Goal: Information Seeking & Learning: Learn about a topic

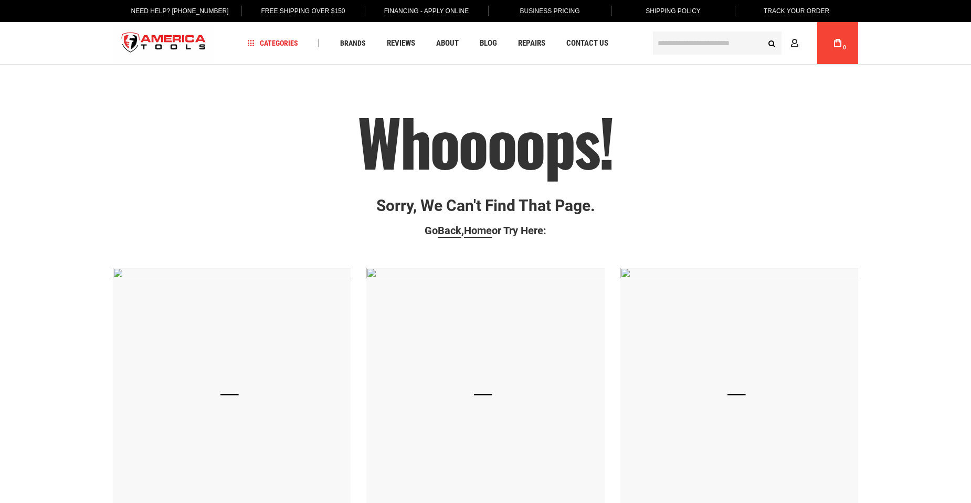
click at [677, 36] on input "text" at bounding box center [717, 43] width 129 height 23
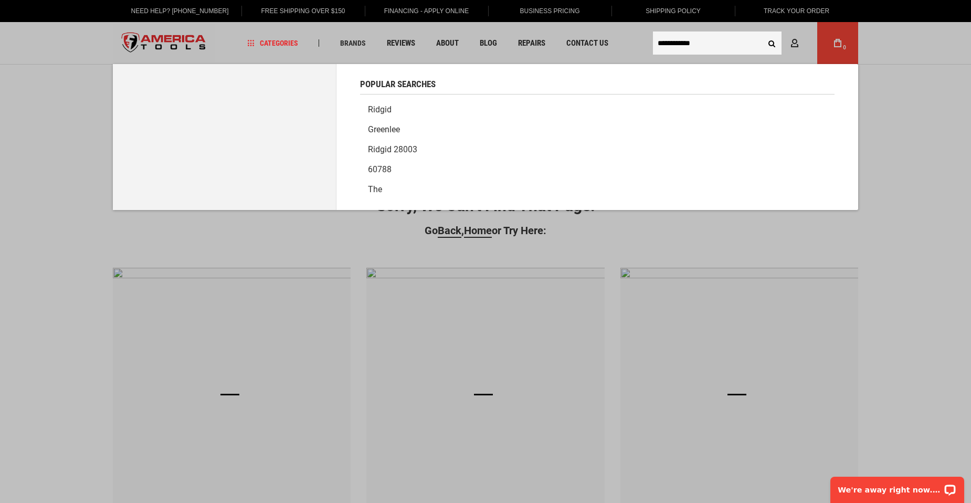
type input "**********"
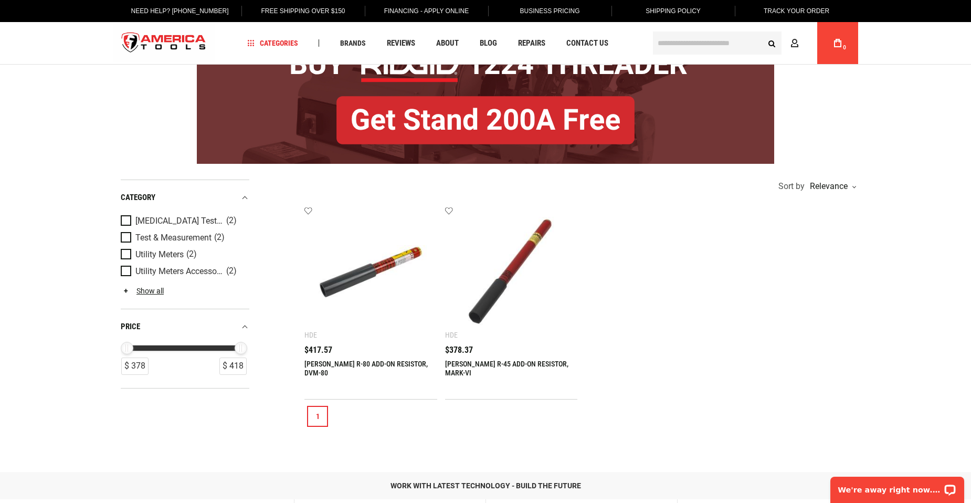
scroll to position [105, 0]
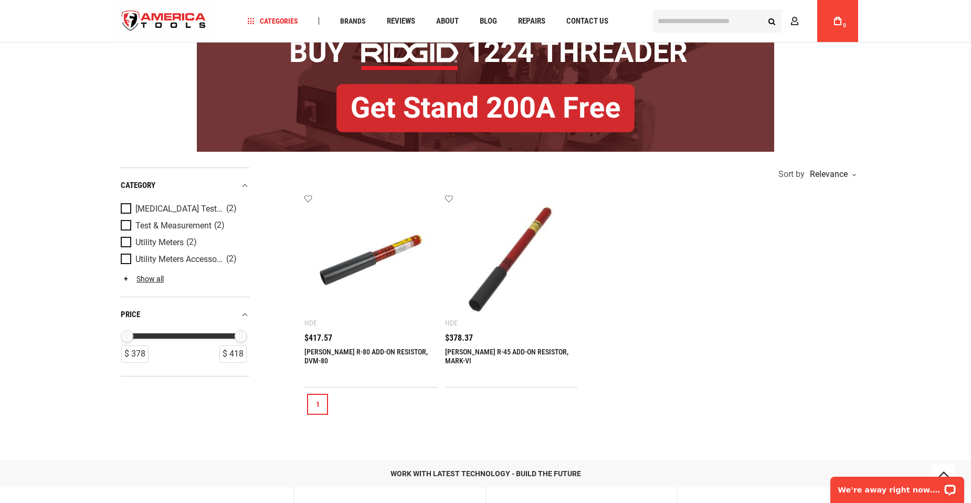
click at [384, 352] on link "GREENLEE R-80 ADD-ON RESISTOR, DVM-80" at bounding box center [366, 356] width 123 height 17
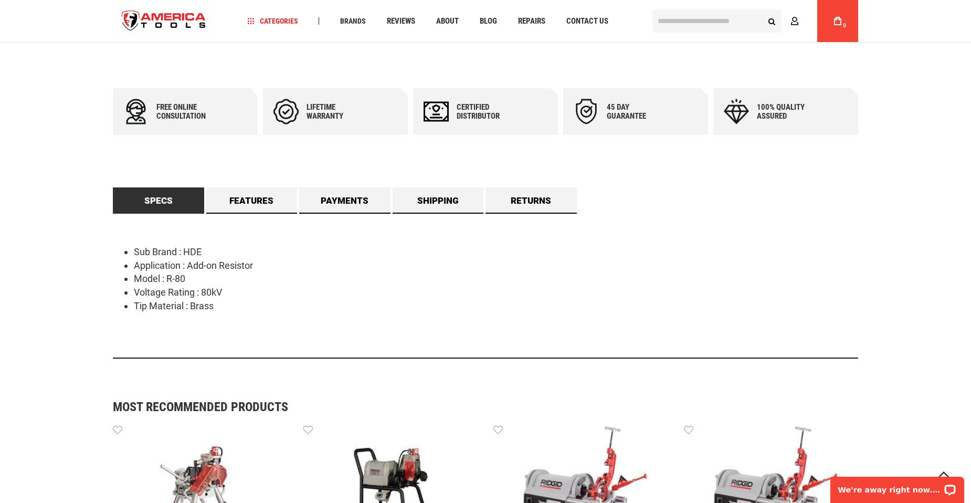
scroll to position [420, 0]
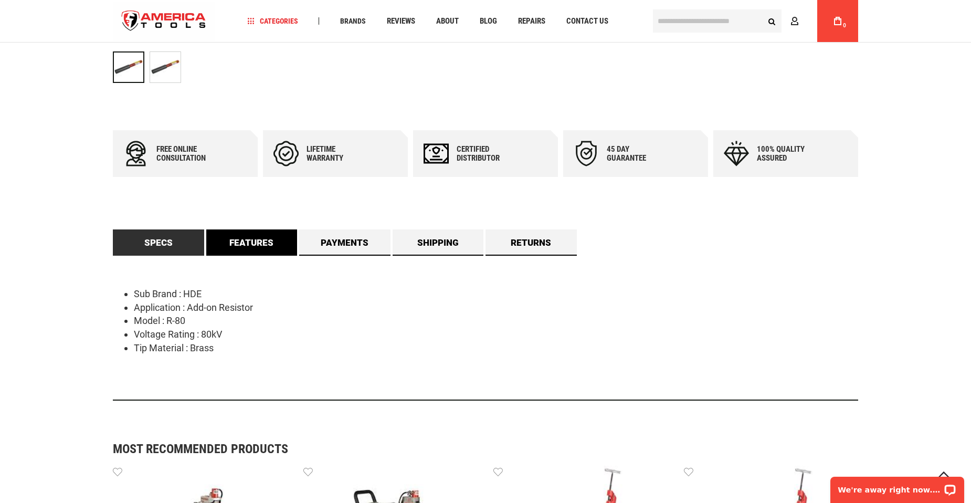
click at [268, 247] on link "Features" at bounding box center [251, 242] width 91 height 26
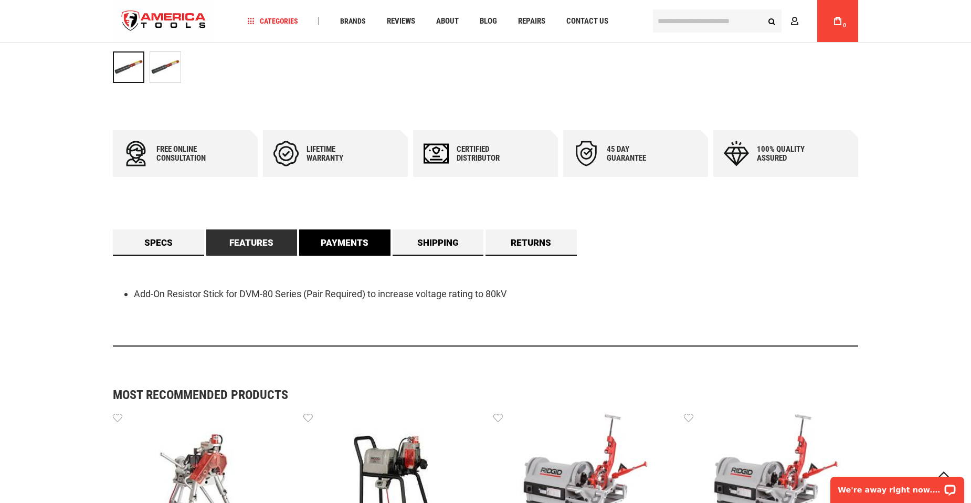
click at [327, 245] on link "Payments" at bounding box center [344, 242] width 91 height 26
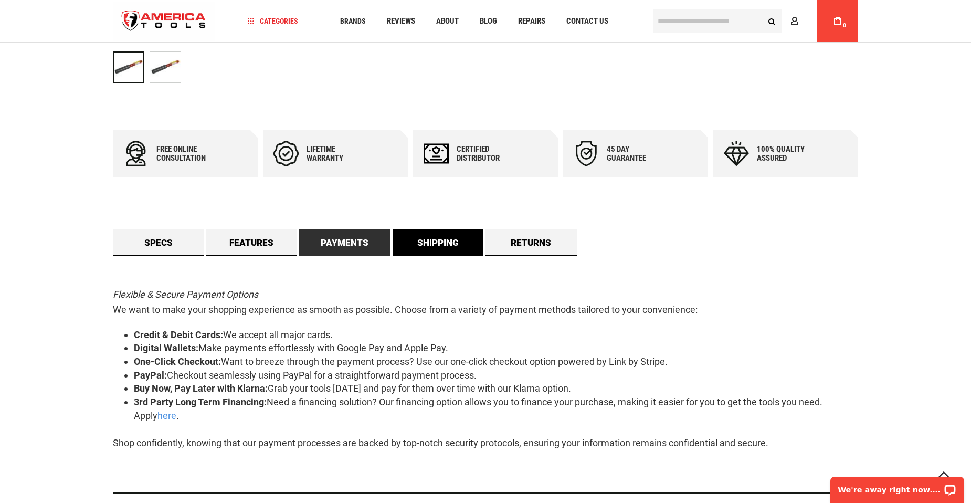
click at [443, 244] on link "Shipping" at bounding box center [438, 242] width 91 height 26
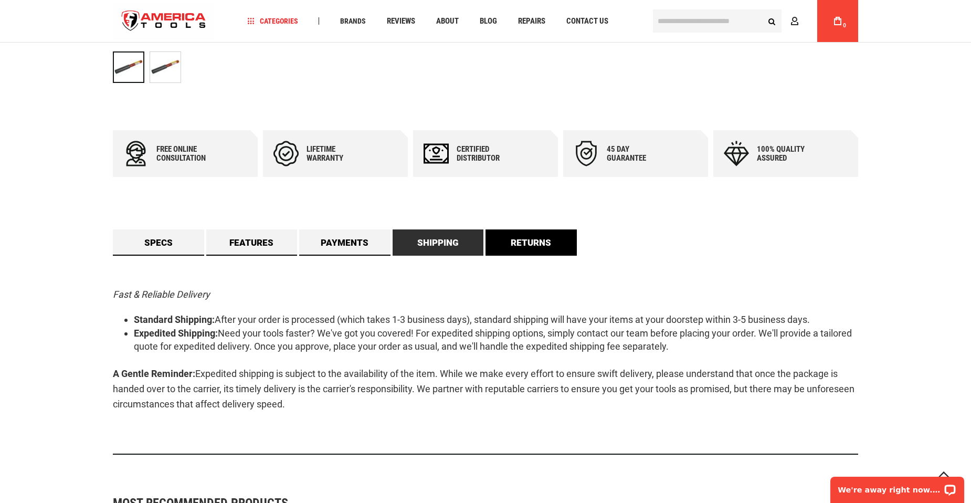
click at [519, 239] on link "Returns" at bounding box center [531, 242] width 91 height 26
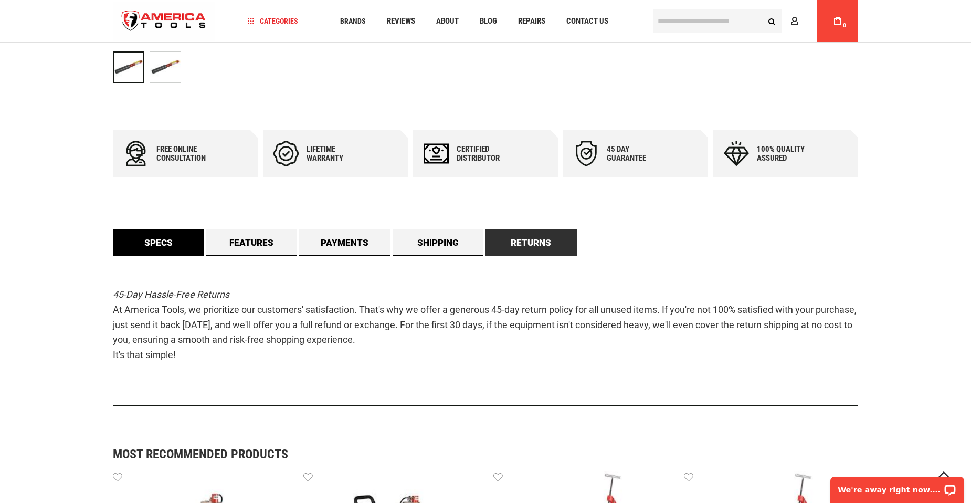
click at [141, 240] on link "Specs" at bounding box center [158, 242] width 91 height 26
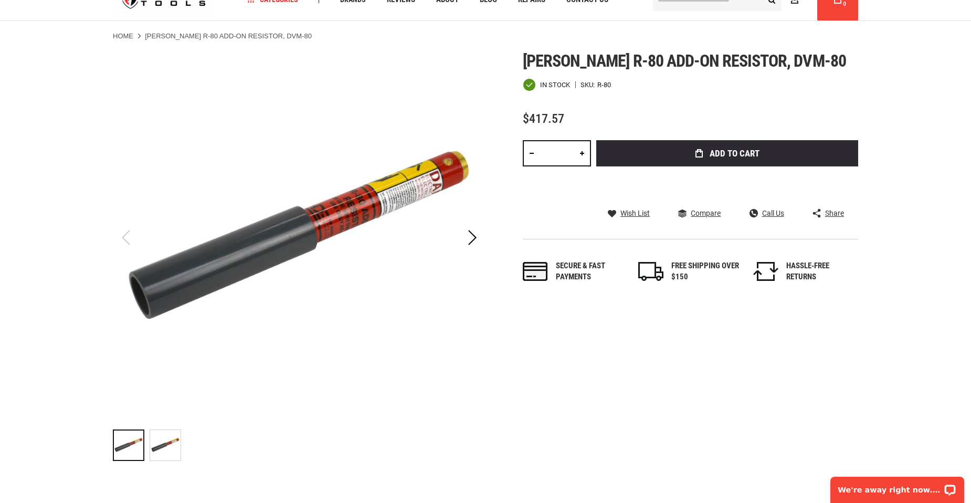
scroll to position [0, 0]
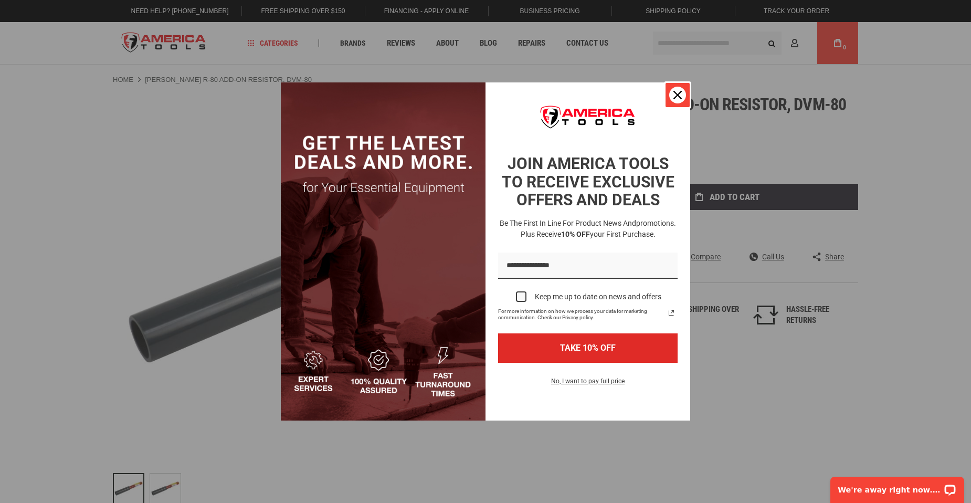
click at [677, 96] on icon "close icon" at bounding box center [678, 95] width 8 height 8
